Goal: Feedback & Contribution: Leave review/rating

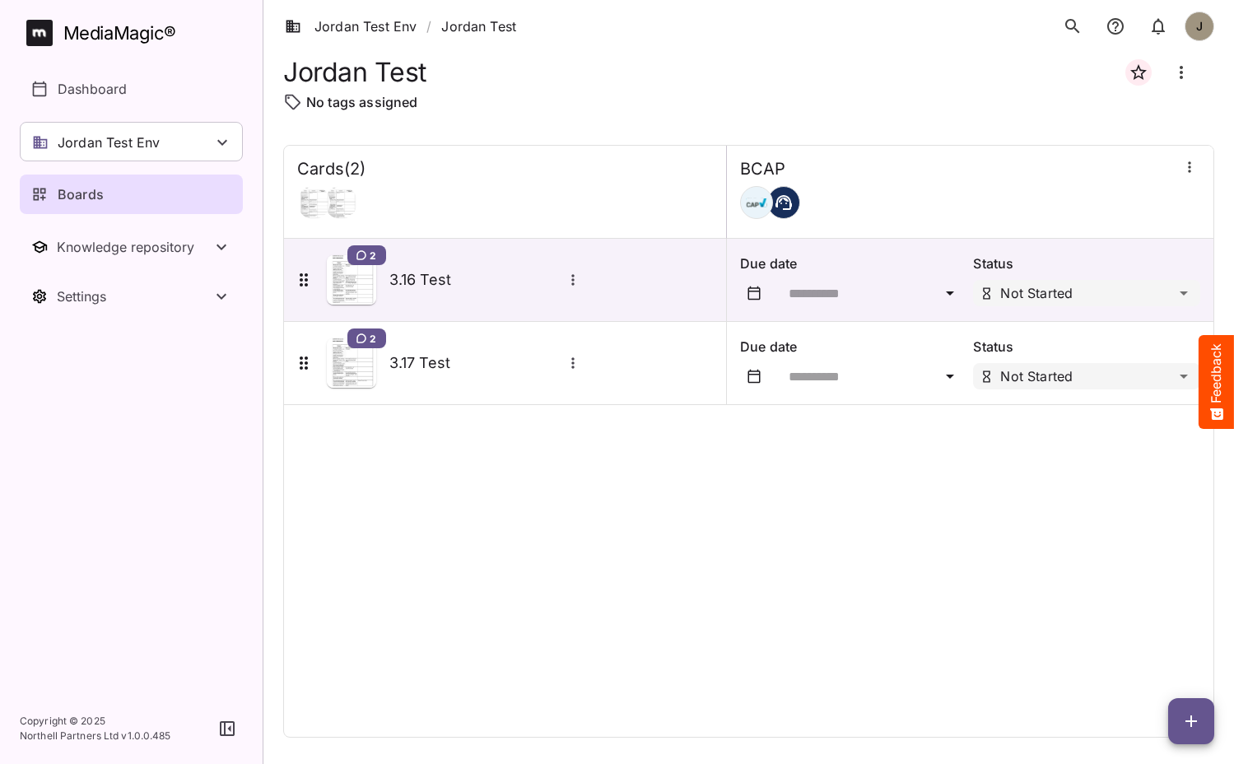
click at [520, 506] on div "Cards ( 2 ) BCAP 2 3.16 Test Due date Status Not Started 2 3.17 Test Due date S…" at bounding box center [748, 441] width 931 height 593
click at [1197, 168] on icon "button" at bounding box center [1190, 167] width 16 height 16
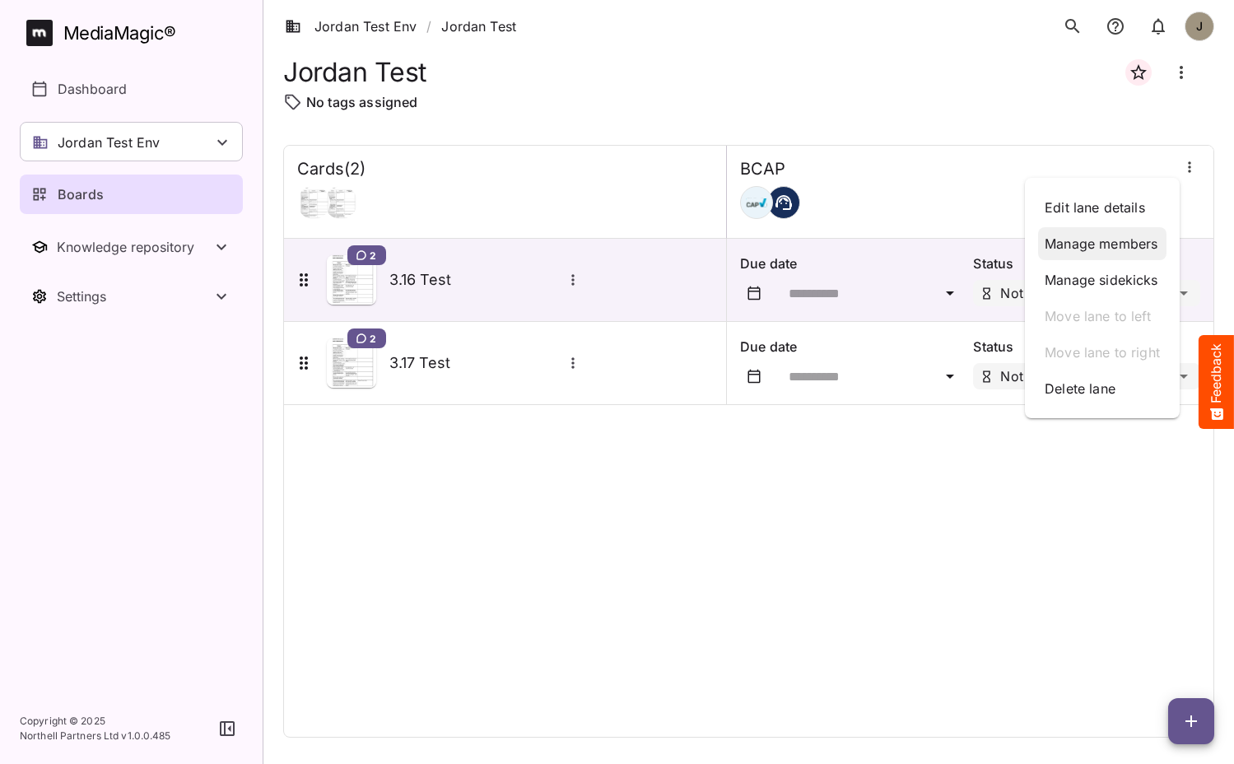
click at [1088, 251] on p "Manage members" at bounding box center [1102, 244] width 115 height 20
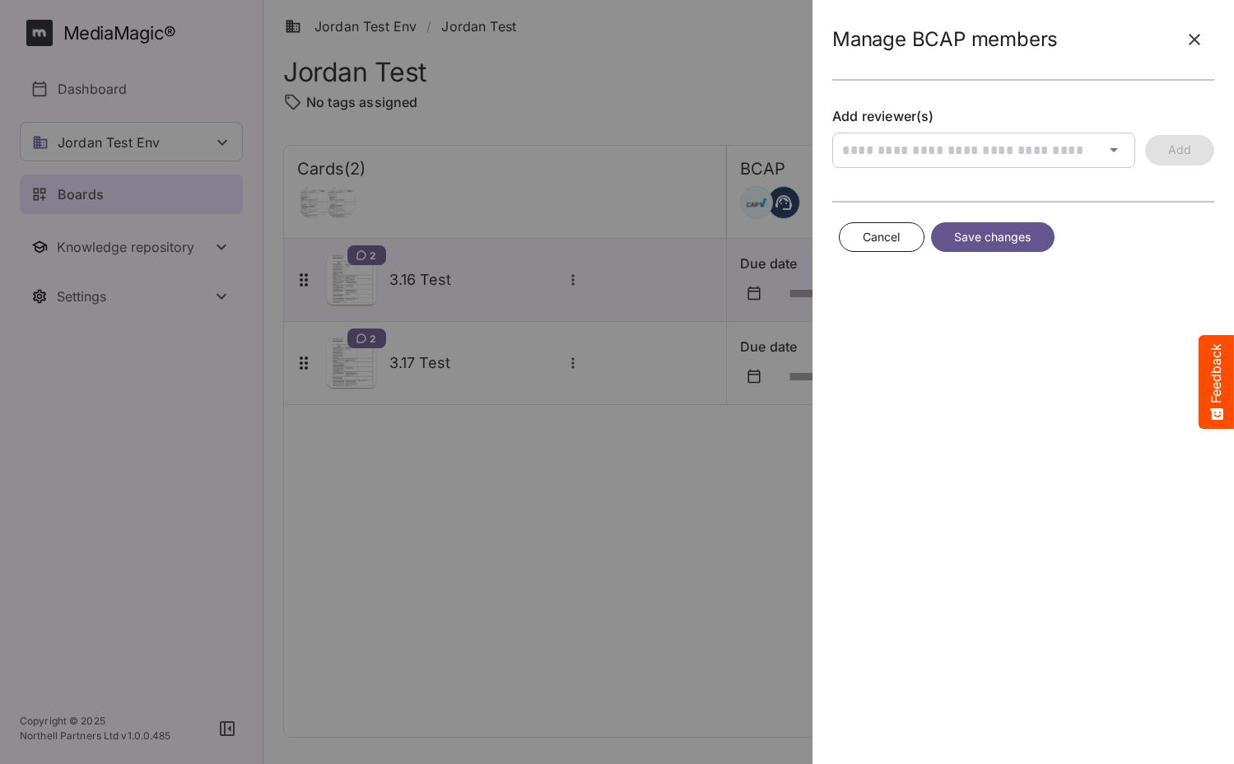
click at [1198, 46] on icon "button" at bounding box center [1195, 40] width 20 height 20
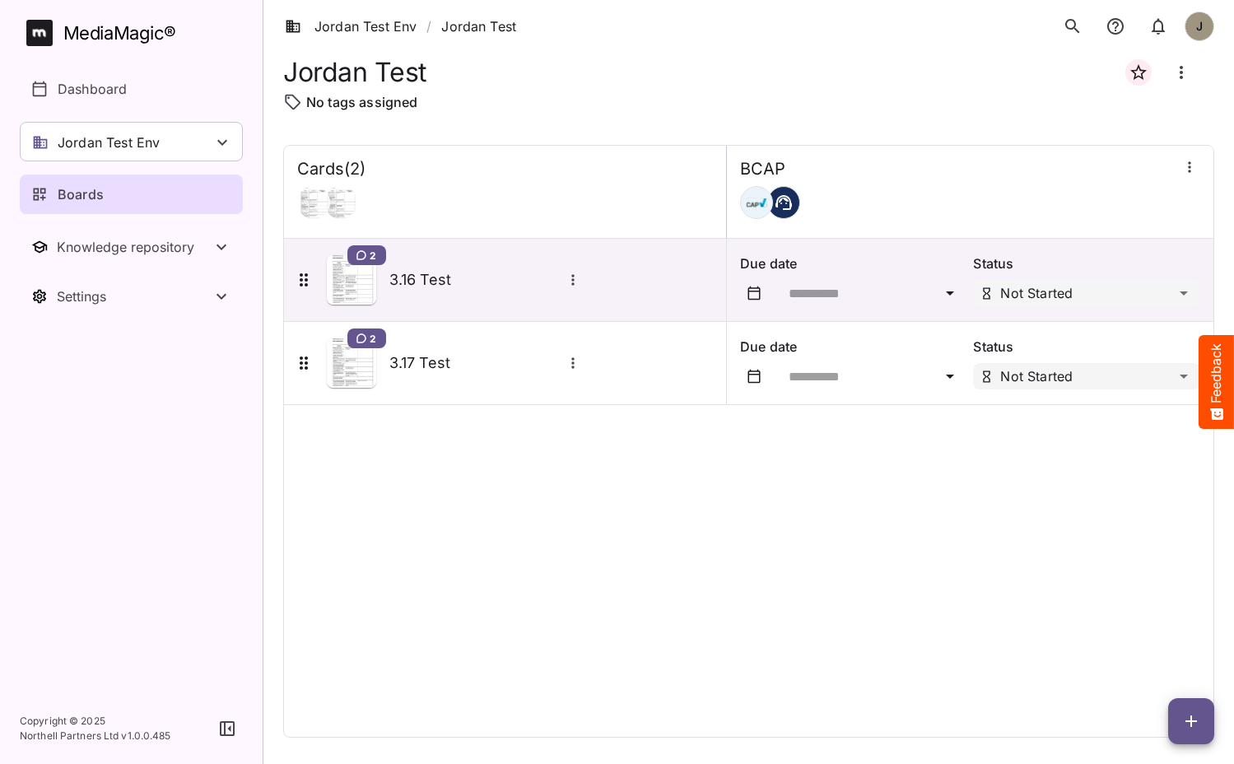
click at [1196, 179] on div at bounding box center [1189, 168] width 21 height 25
click at [1196, 172] on icon "button" at bounding box center [1190, 167] width 16 height 16
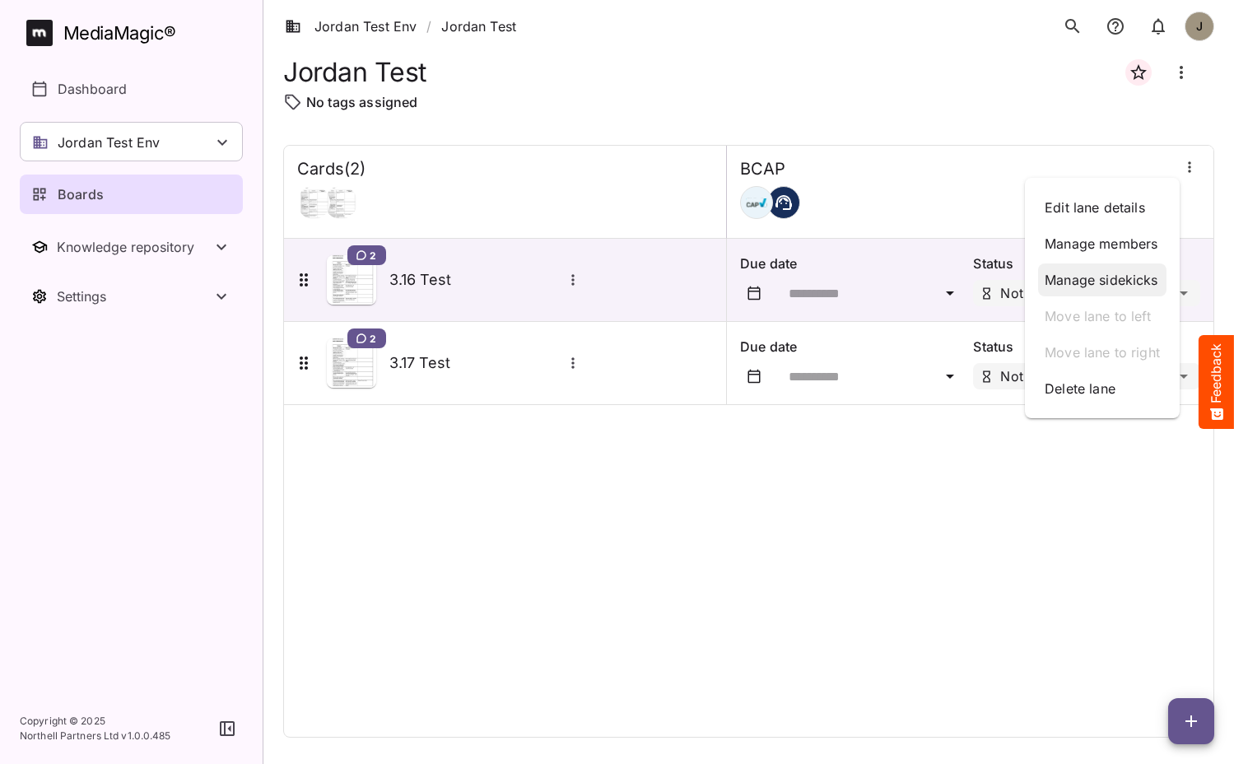
click at [1140, 286] on p "Manage sidekicks" at bounding box center [1102, 280] width 115 height 20
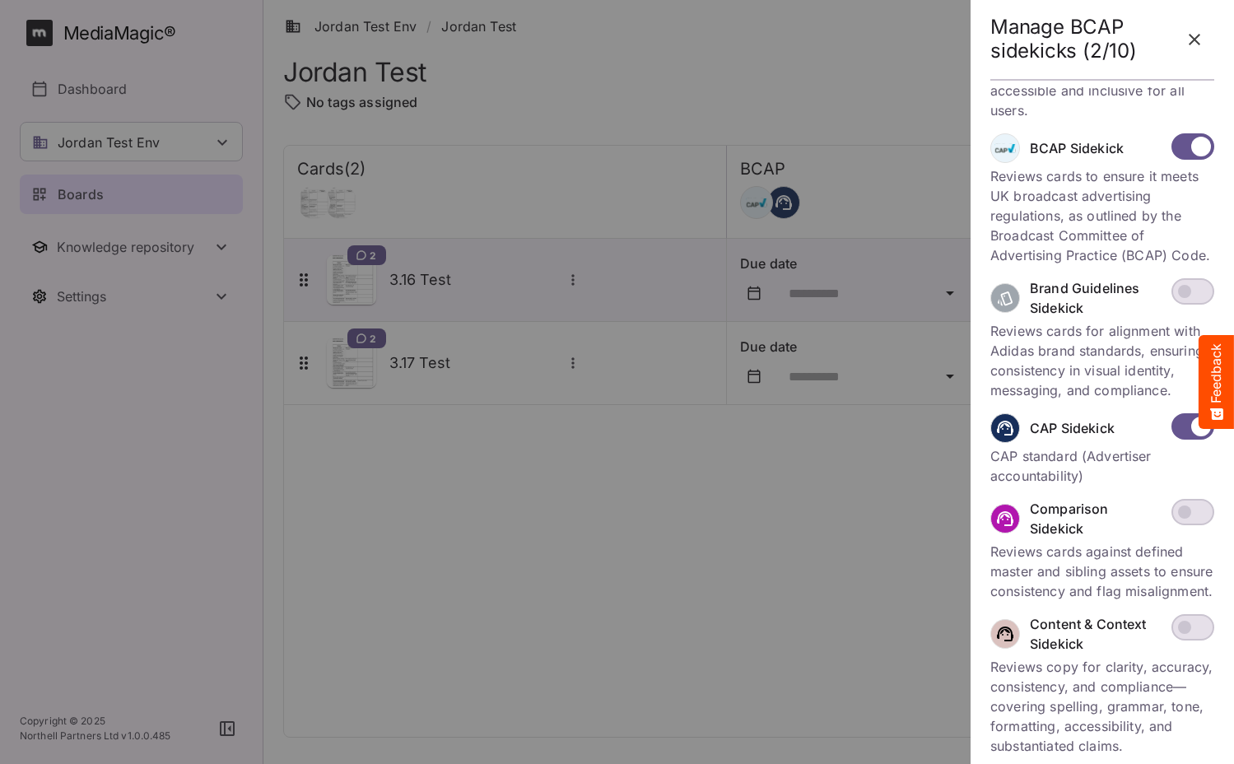
scroll to position [275, 0]
click at [756, 459] on div at bounding box center [617, 382] width 1234 height 764
click at [1194, 43] on icon "button" at bounding box center [1195, 40] width 20 height 20
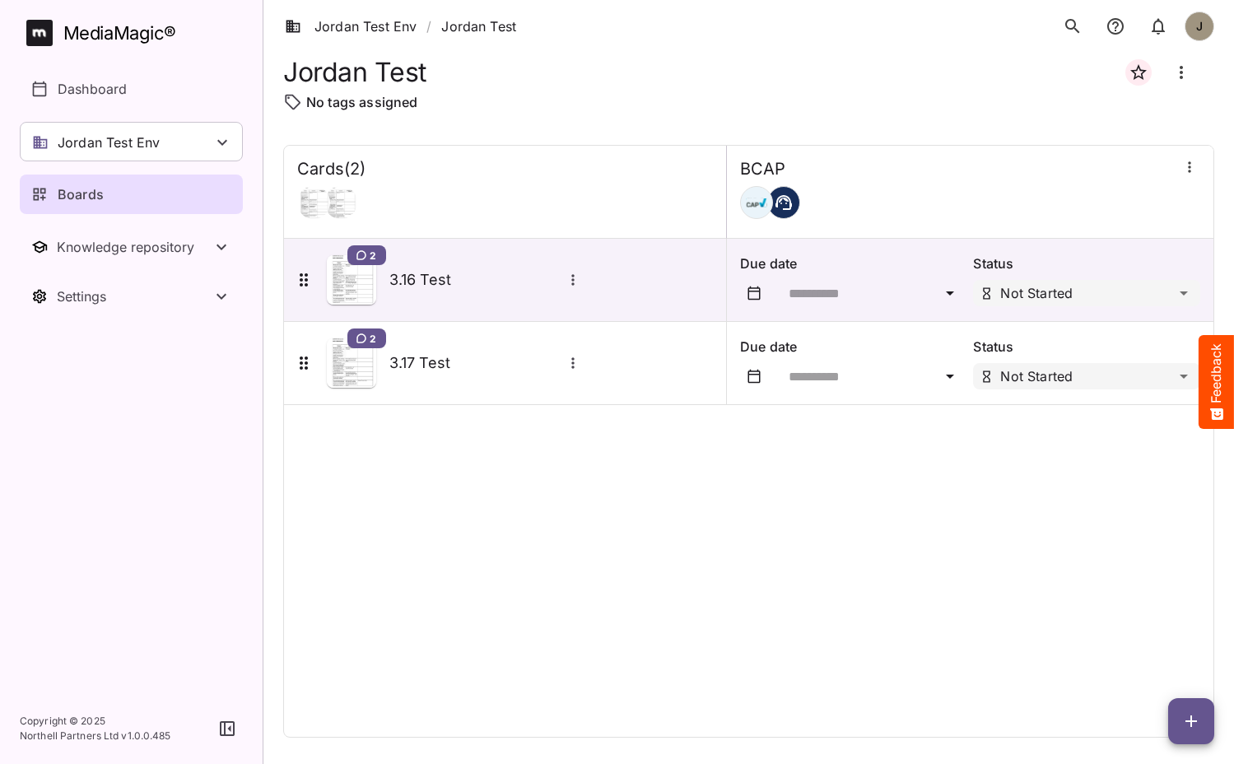
click at [564, 516] on div "Cards ( 2 ) BCAP 2 3.16 Test Due date Status Not Started 2 3.17 Test Due date S…" at bounding box center [748, 441] width 931 height 593
click at [678, 710] on div "Cards ( 2 ) BCAP 2 3.16 Test Due date Status Not Started 2 3.17 Test Due date S…" at bounding box center [748, 441] width 931 height 593
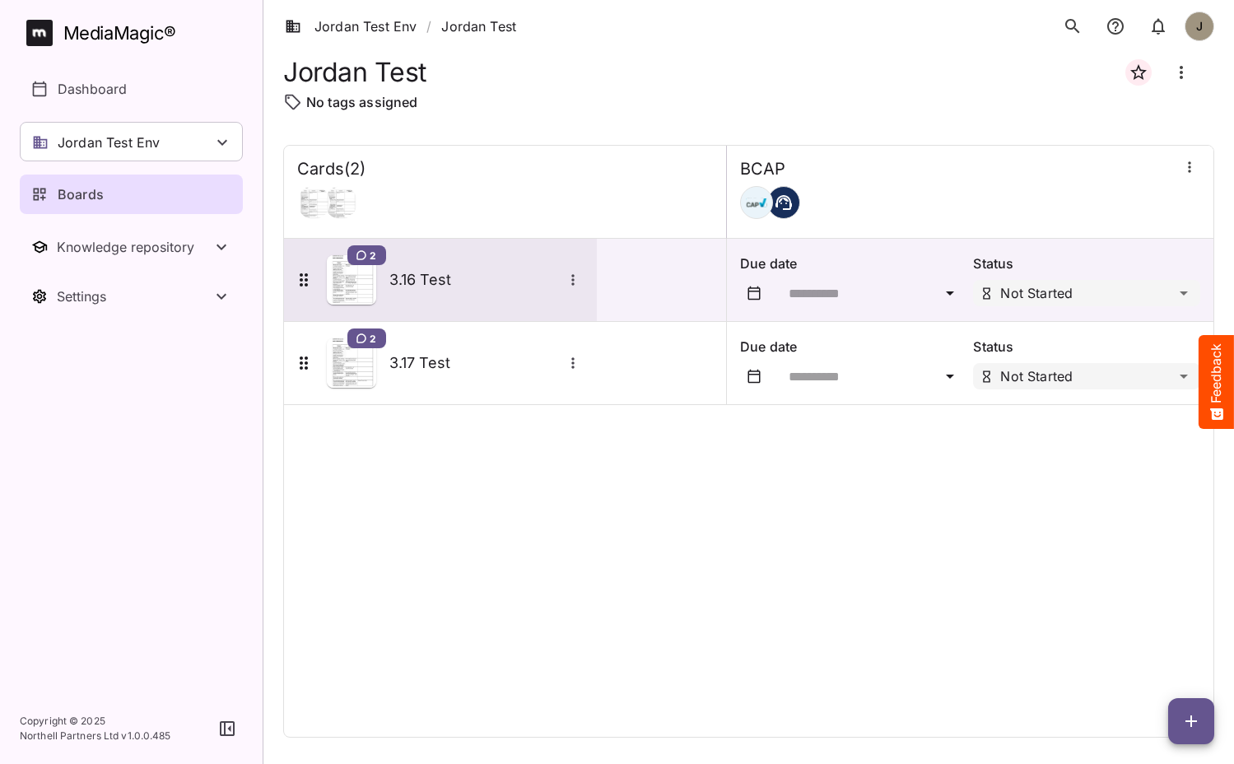
click at [440, 287] on h5 "3.16 Test" at bounding box center [475, 280] width 173 height 20
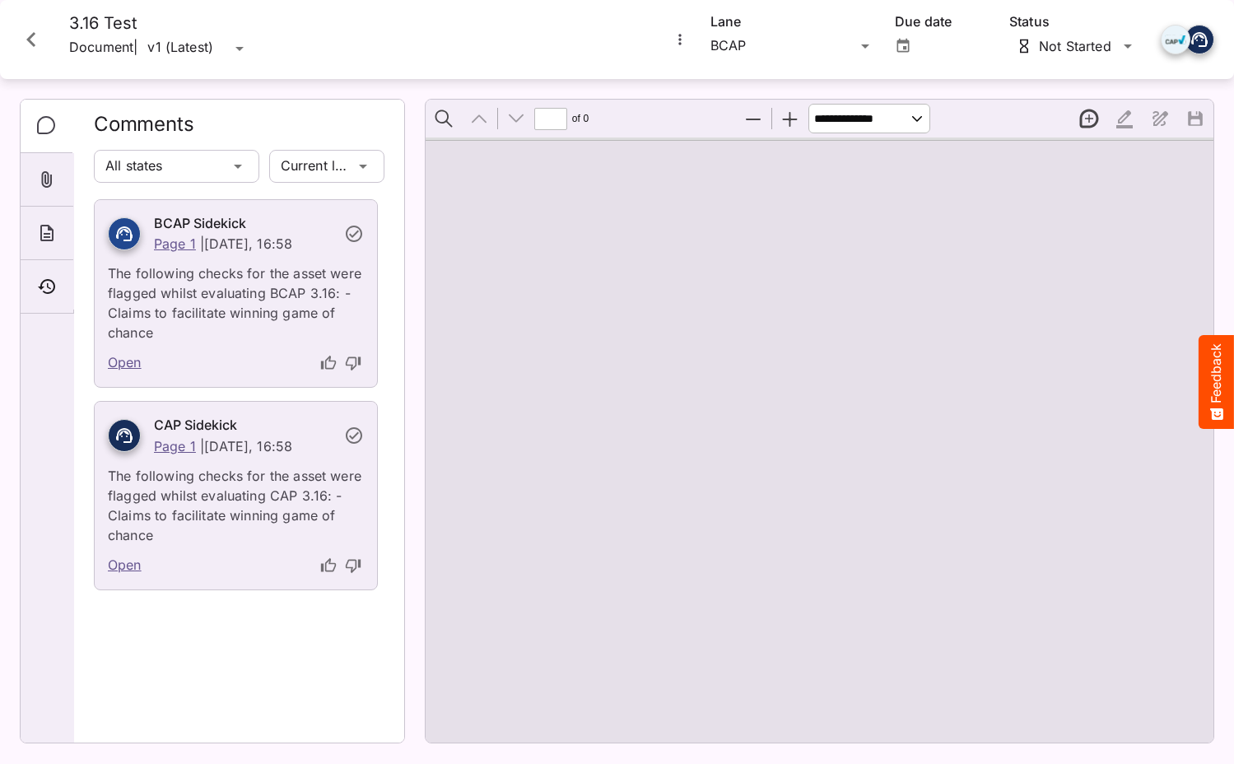
type input "*"
select select "******"
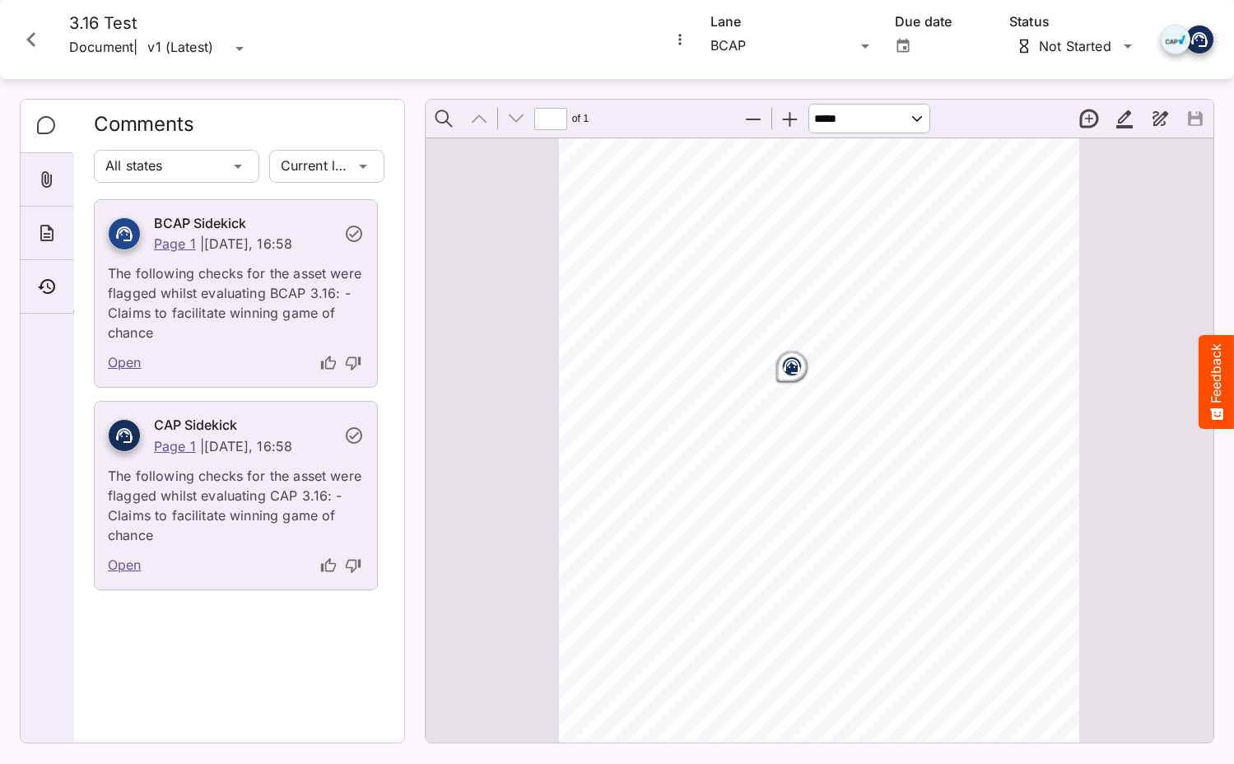
click at [357, 360] on icon "thumb-down" at bounding box center [353, 363] width 16 height 16
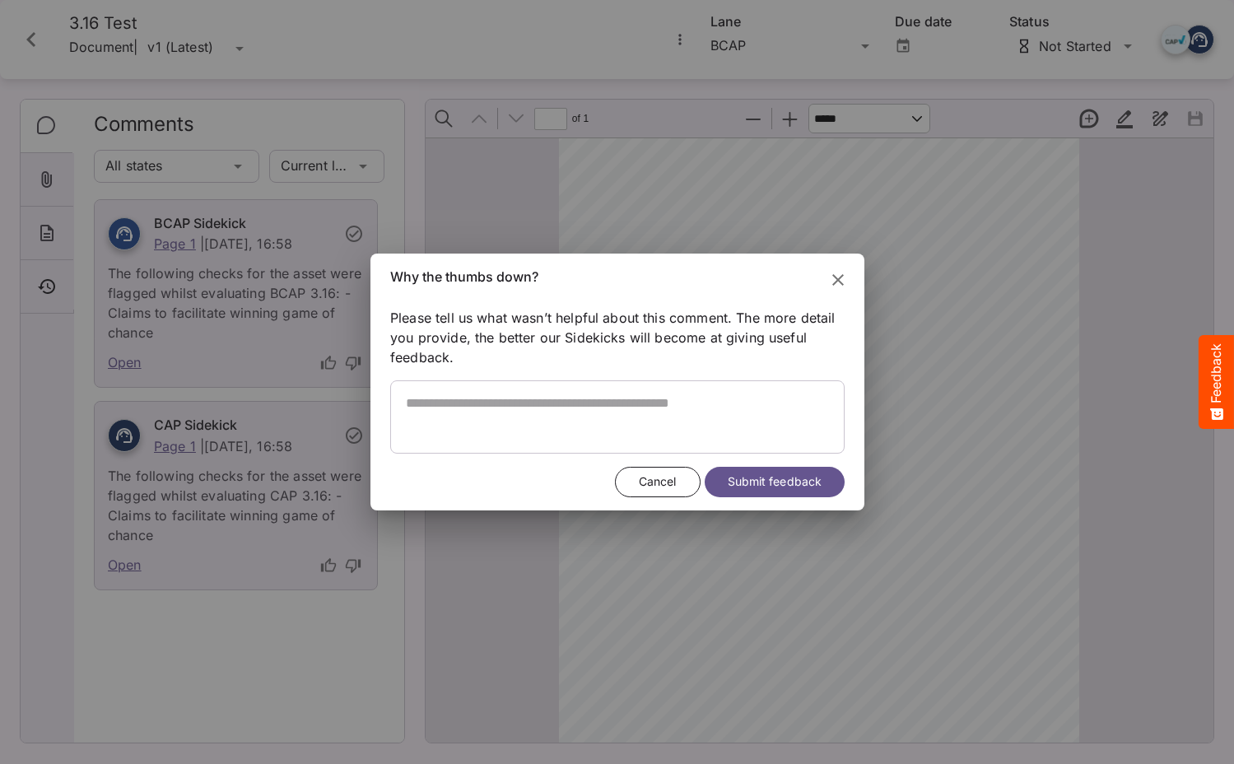
click at [837, 280] on icon "Close" at bounding box center [838, 280] width 12 height 12
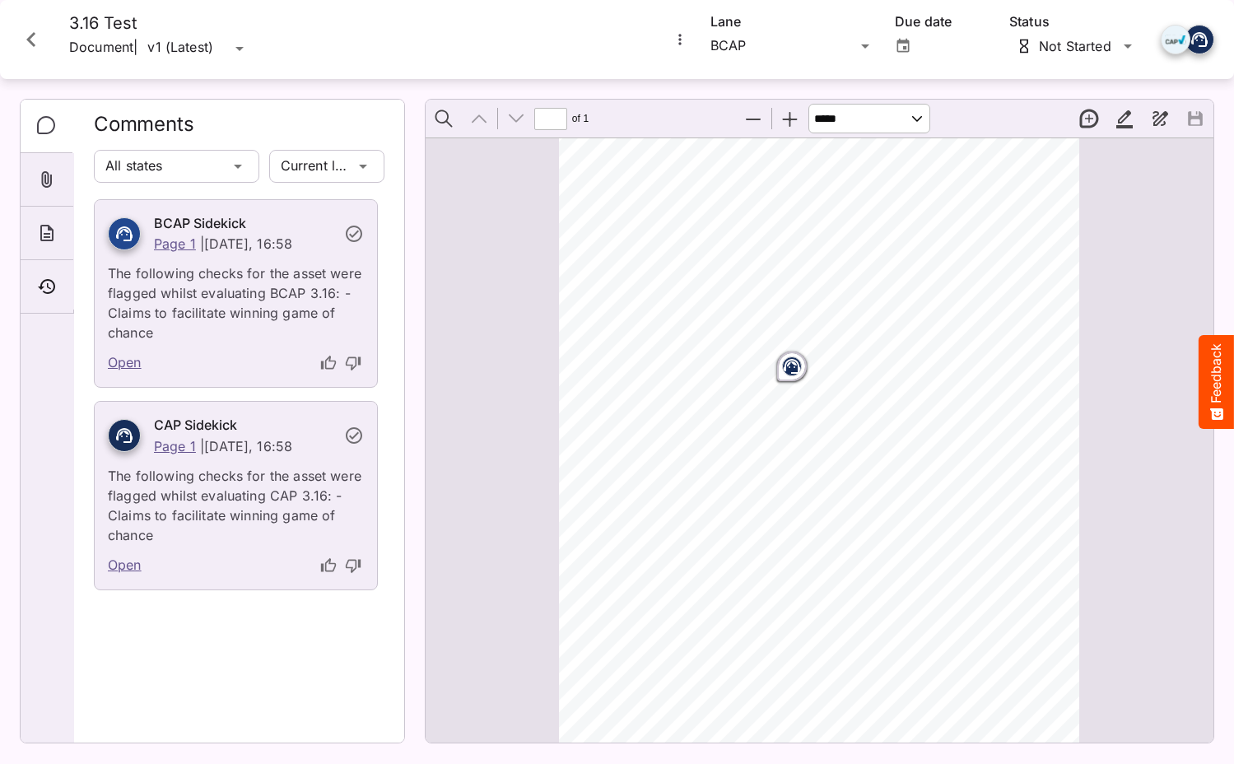
click at [327, 364] on icon "thumb-up" at bounding box center [328, 363] width 16 height 16
click at [327, 364] on icon "thumb-up" at bounding box center [327, 363] width 15 height 14
click at [357, 324] on p "The following checks for the asset were flagged whilst evaluating BCAP 3.16: - …" at bounding box center [236, 298] width 256 height 89
click at [354, 364] on icon "thumb-down" at bounding box center [353, 363] width 16 height 16
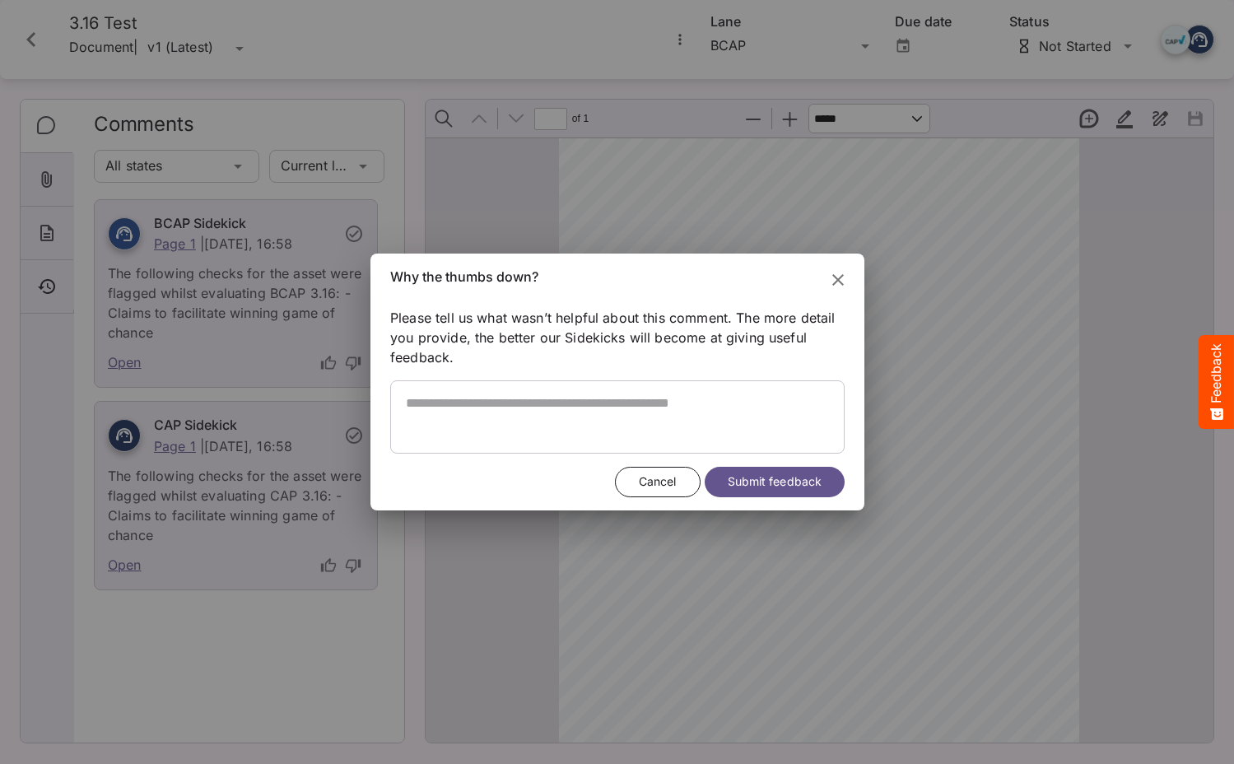
click at [840, 273] on icon "Close" at bounding box center [838, 280] width 20 height 20
